Goal: Task Accomplishment & Management: Manage account settings

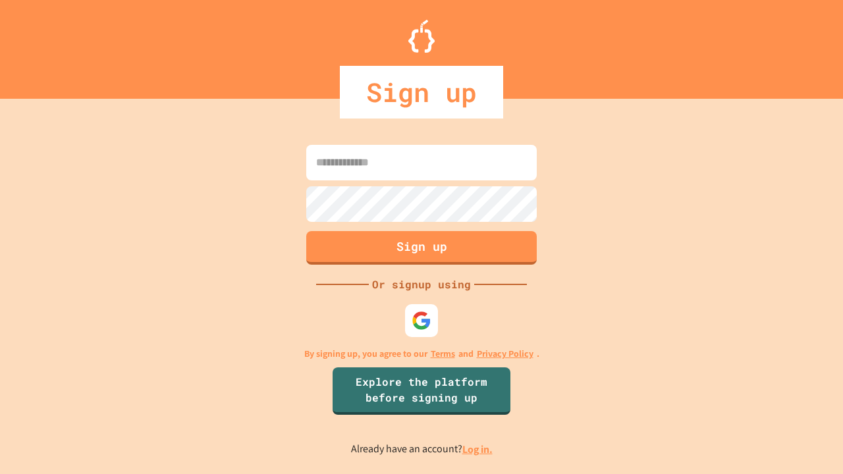
click at [478, 449] on link "Log in." at bounding box center [478, 450] width 30 height 14
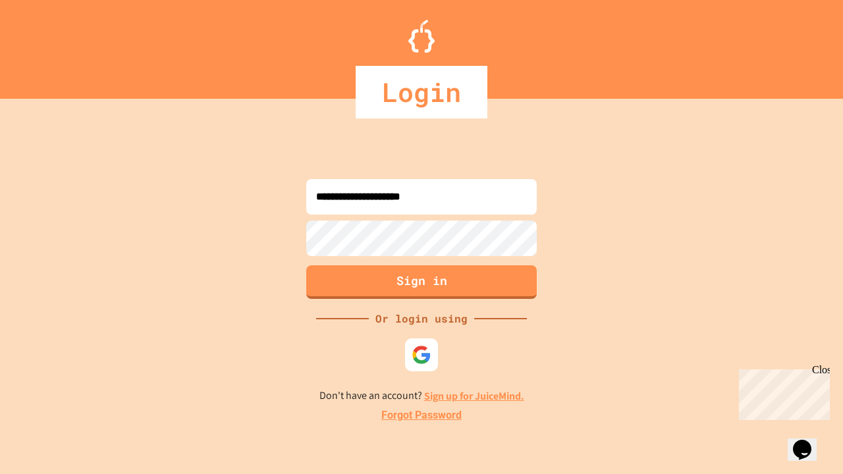
type input "**********"
